Goal: Task Accomplishment & Management: Use online tool/utility

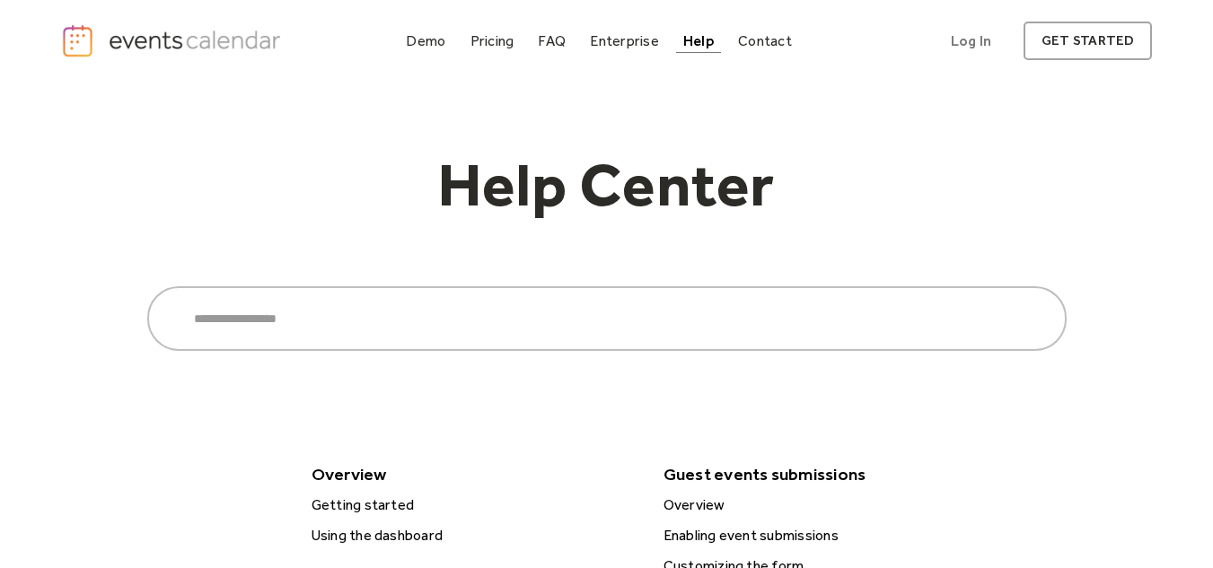
click at [257, 43] on img "home" at bounding box center [173, 40] width 224 height 35
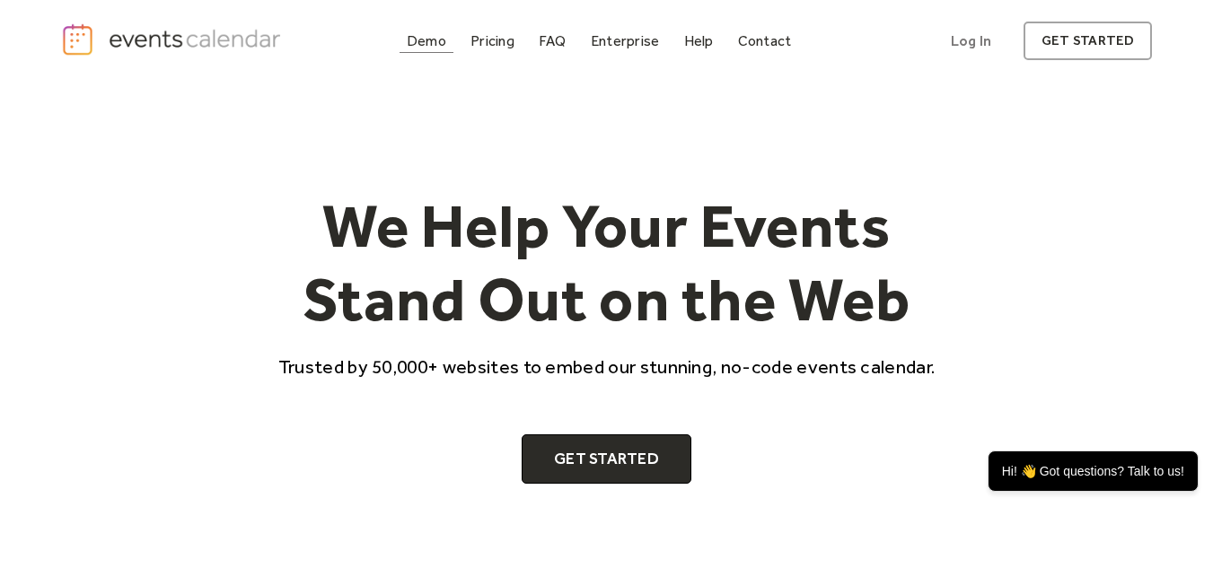
click at [440, 39] on div "Demo" at bounding box center [427, 41] width 40 height 10
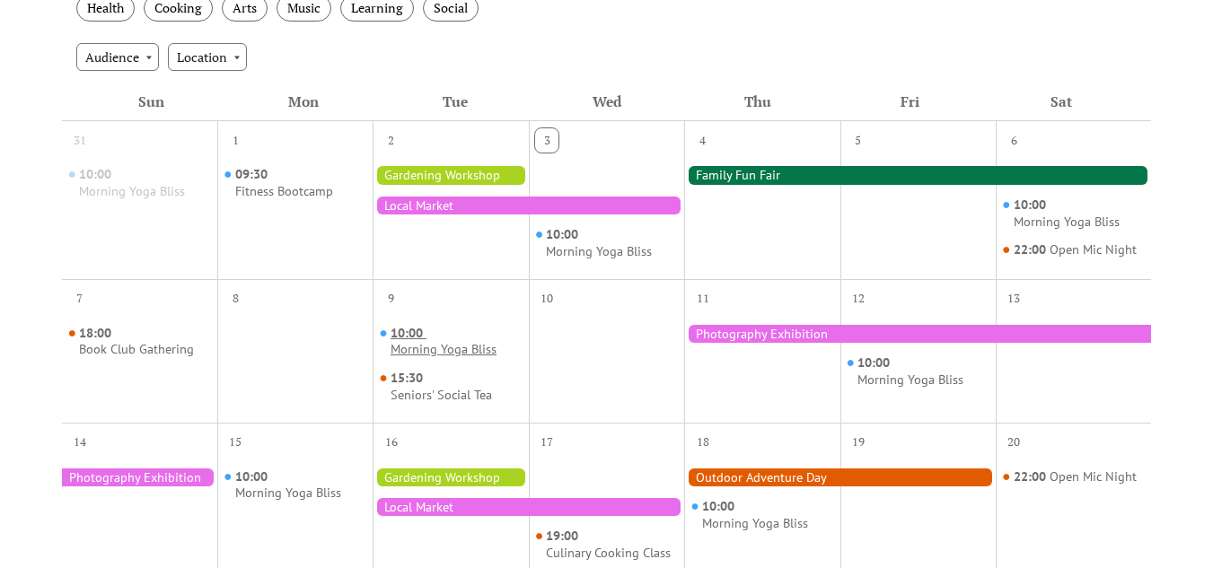
scroll to position [381, 0]
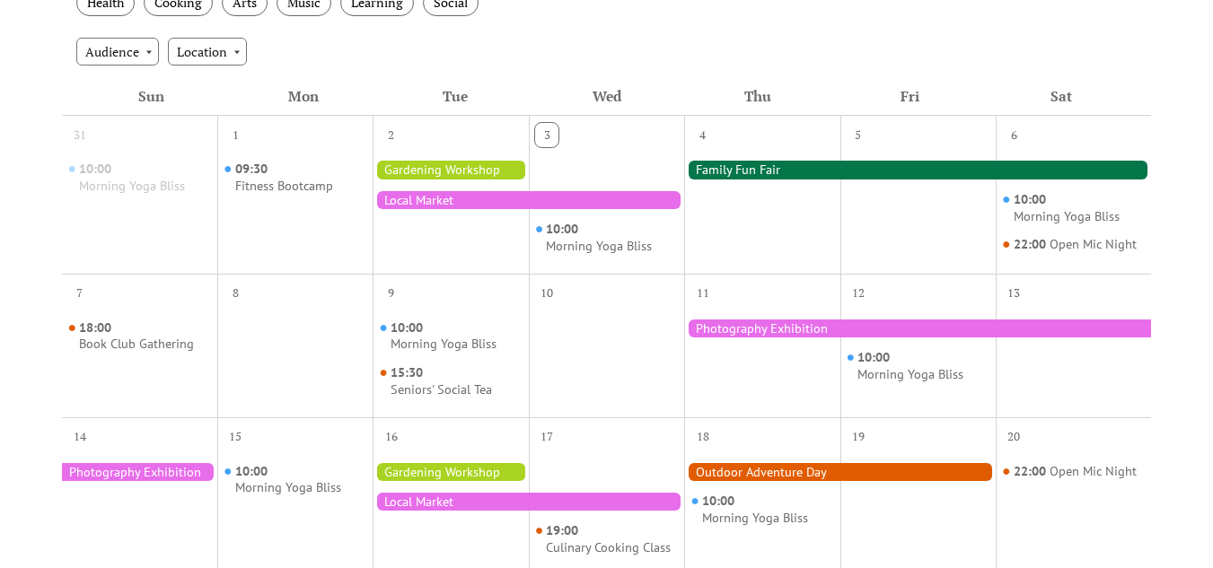
click at [724, 165] on div at bounding box center [917, 170] width 467 height 18
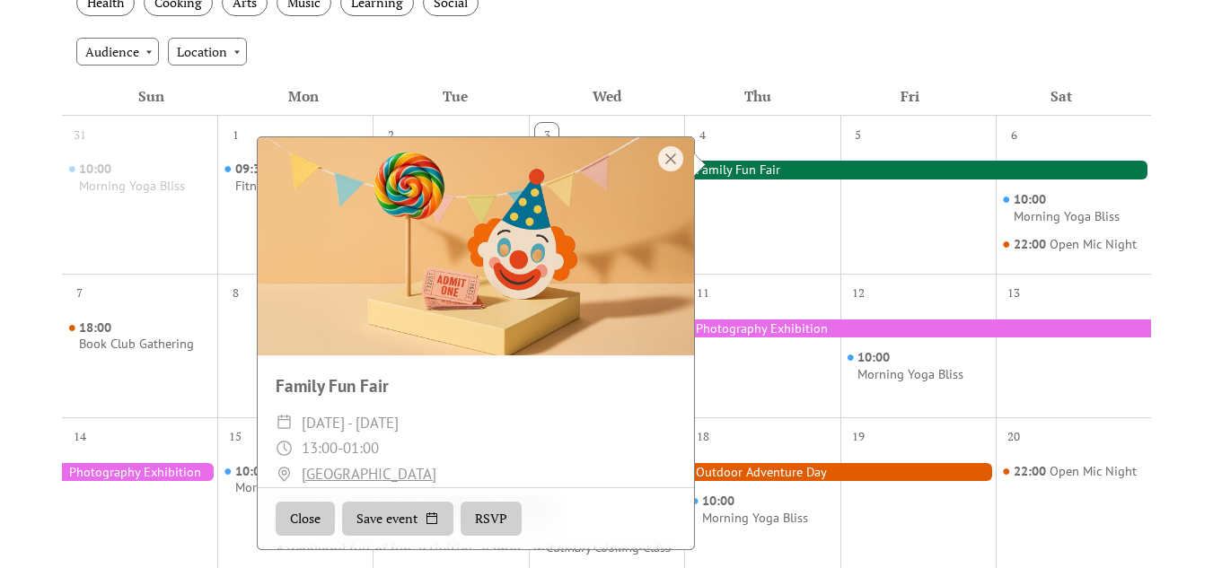
click at [658, 108] on div "Wed" at bounding box center [607, 96] width 152 height 39
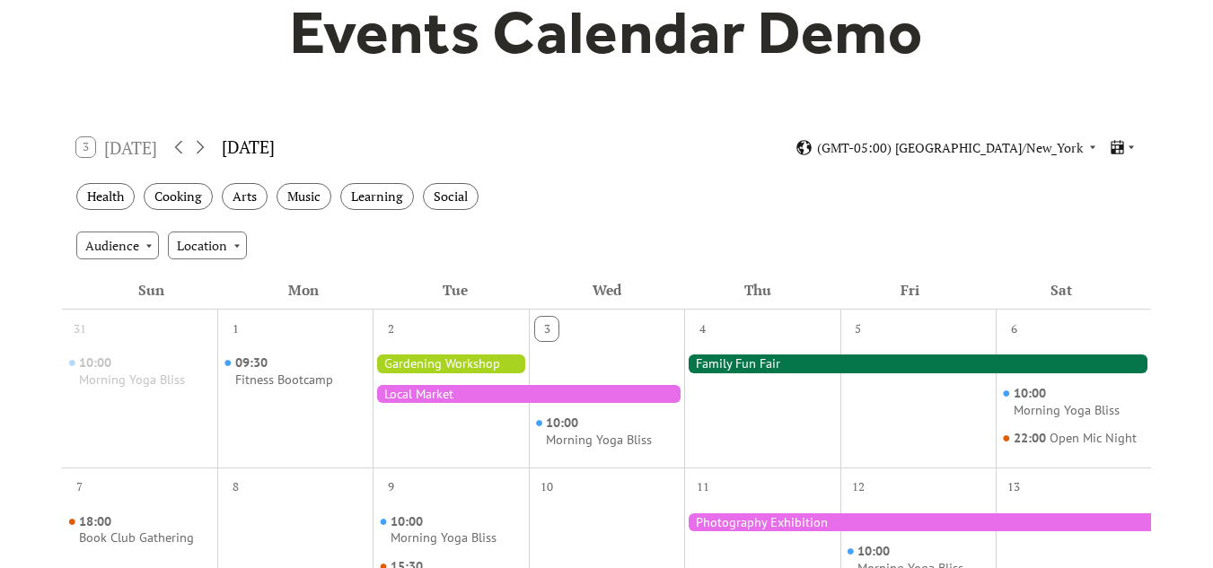
scroll to position [0, 0]
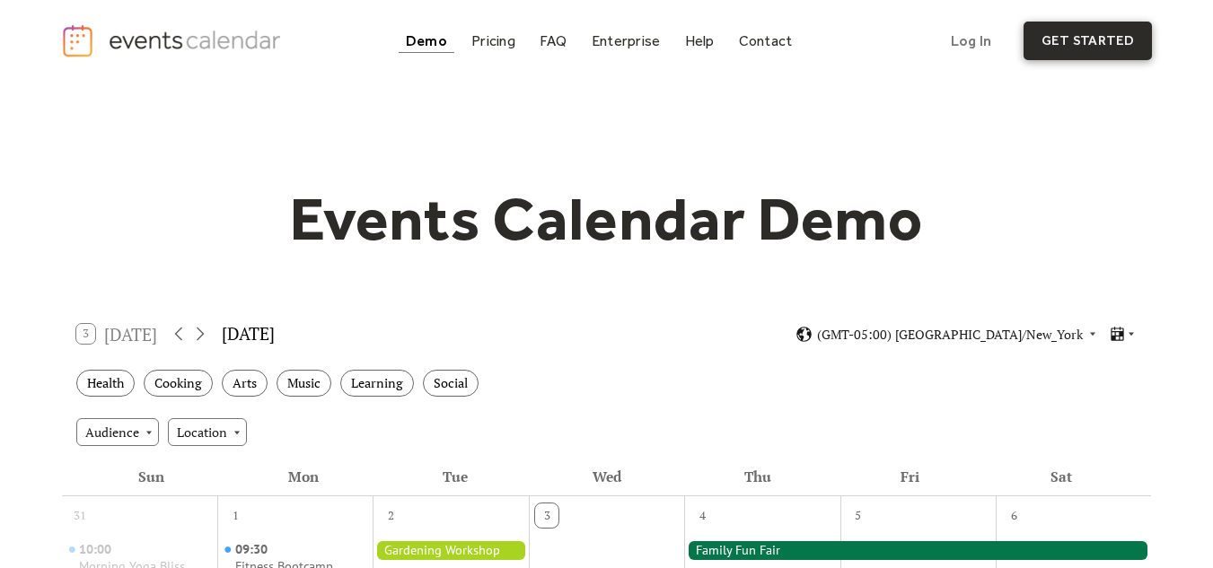
click at [1106, 44] on link "get started" at bounding box center [1088, 41] width 128 height 39
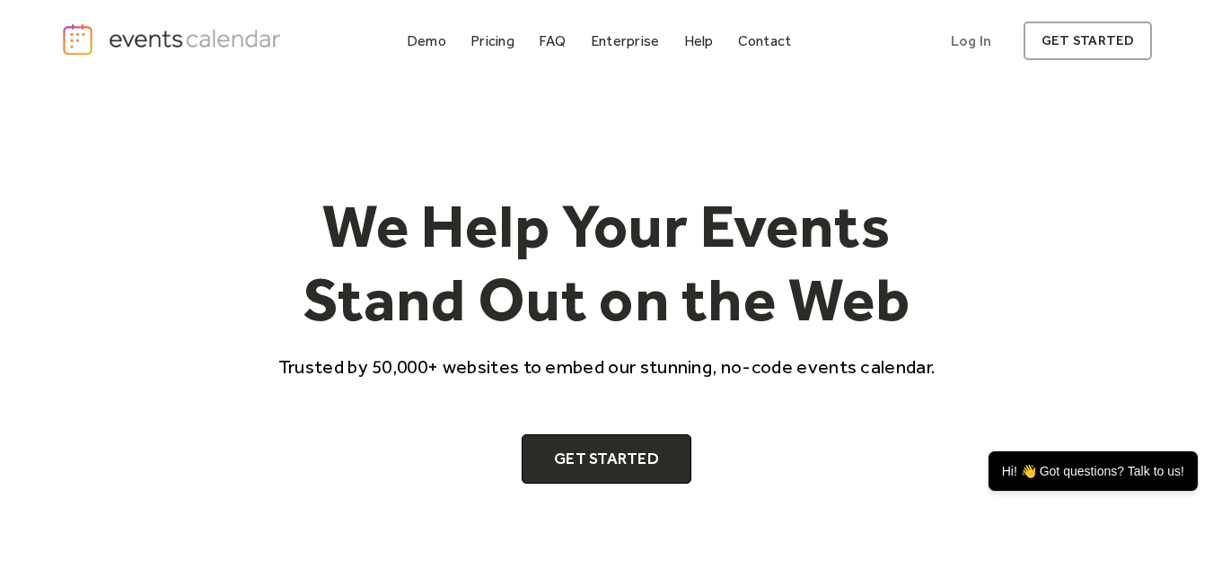
click at [883, 141] on div "We Help Your Events Stand Out on the Web Trusted by 50,000+ websites to embed o…" at bounding box center [607, 333] width 1092 height 503
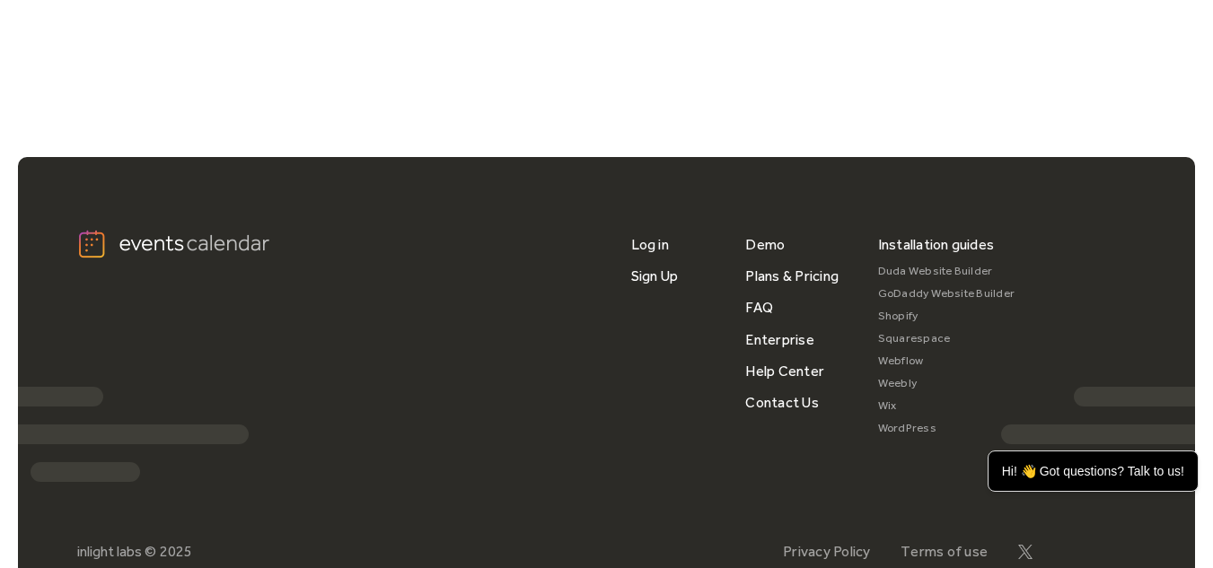
scroll to position [6090, 0]
